Goal: Transaction & Acquisition: Purchase product/service

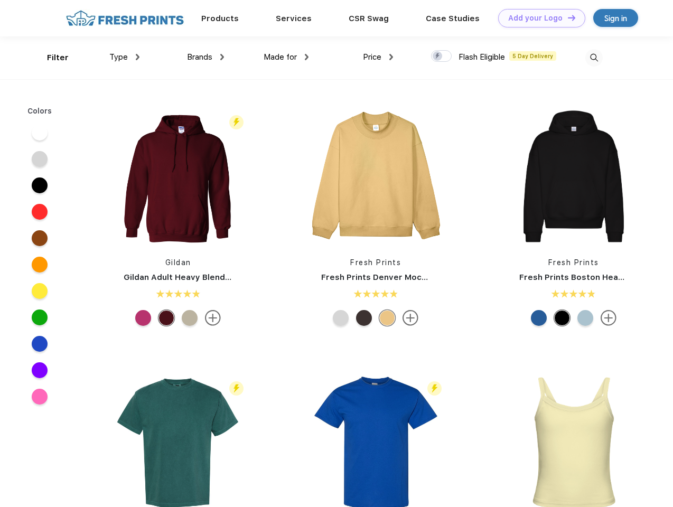
click at [538, 18] on link "Add your Logo Design Tool" at bounding box center [542, 18] width 87 height 19
click at [0, 0] on div "Design Tool" at bounding box center [0, 0] width 0 height 0
click at [567, 17] on link "Add your Logo Design Tool" at bounding box center [542, 18] width 87 height 19
click at [51, 58] on div "Filter" at bounding box center [58, 58] width 22 height 12
click at [125, 57] on span "Type" at bounding box center [118, 57] width 19 height 10
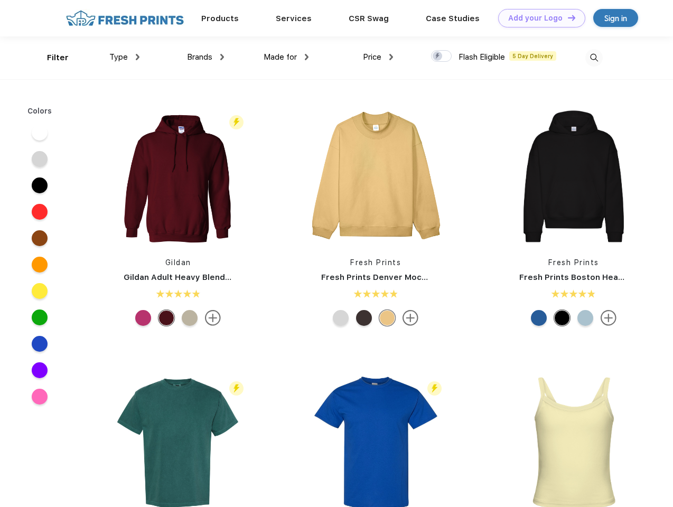
click at [206, 57] on span "Brands" at bounding box center [199, 57] width 25 height 10
click at [287, 57] on span "Made for" at bounding box center [280, 57] width 33 height 10
click at [379, 57] on span "Price" at bounding box center [372, 57] width 19 height 10
click at [442, 57] on div at bounding box center [441, 56] width 21 height 12
click at [438, 57] on input "checkbox" at bounding box center [434, 53] width 7 height 7
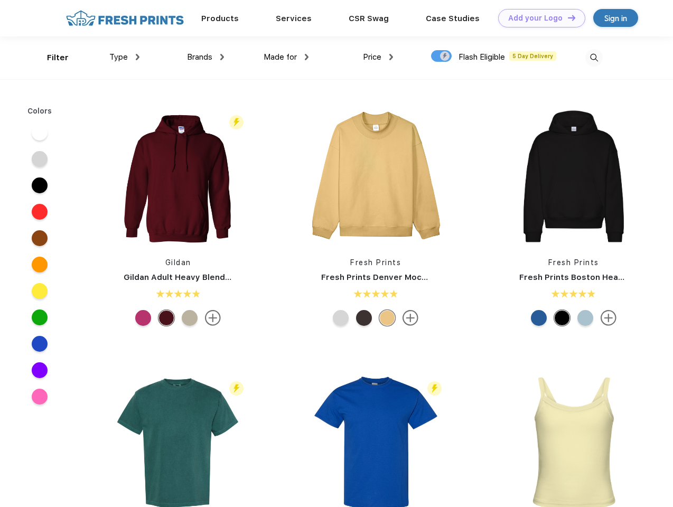
click at [594, 58] on img at bounding box center [594, 57] width 17 height 17
